Goal: Share content: Share content

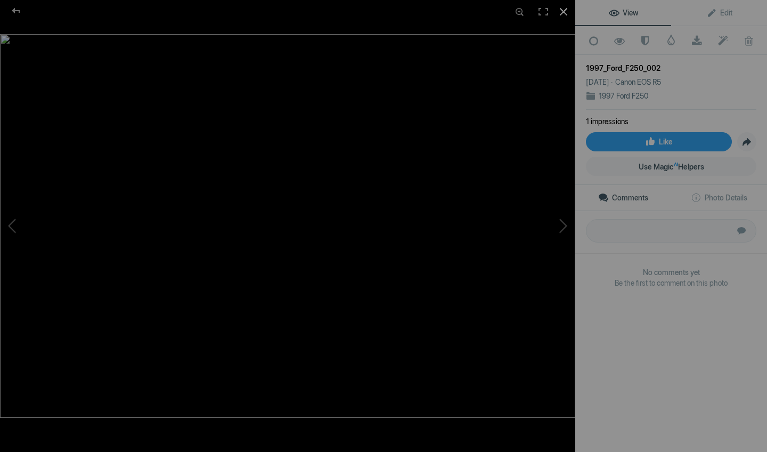
click at [572, 7] on div at bounding box center [563, 11] width 23 height 23
